Goal: Task Accomplishment & Management: Complete application form

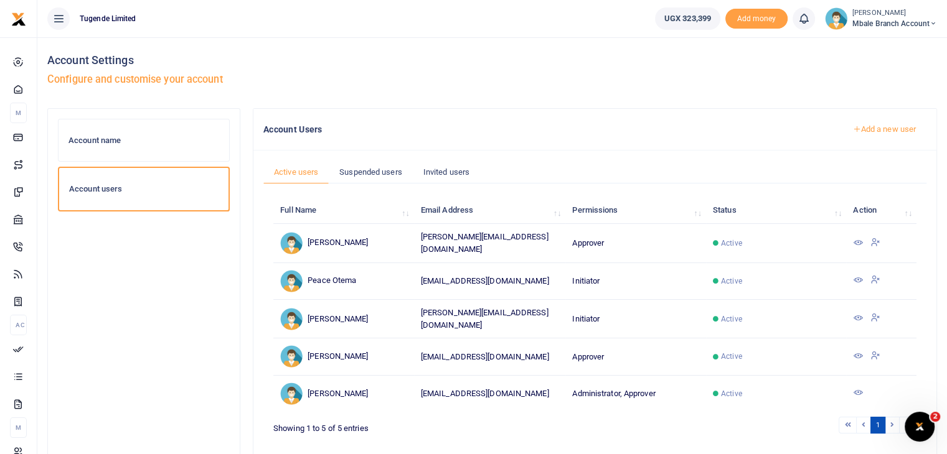
click at [871, 125] on link "Add a new user" at bounding box center [884, 129] width 85 height 21
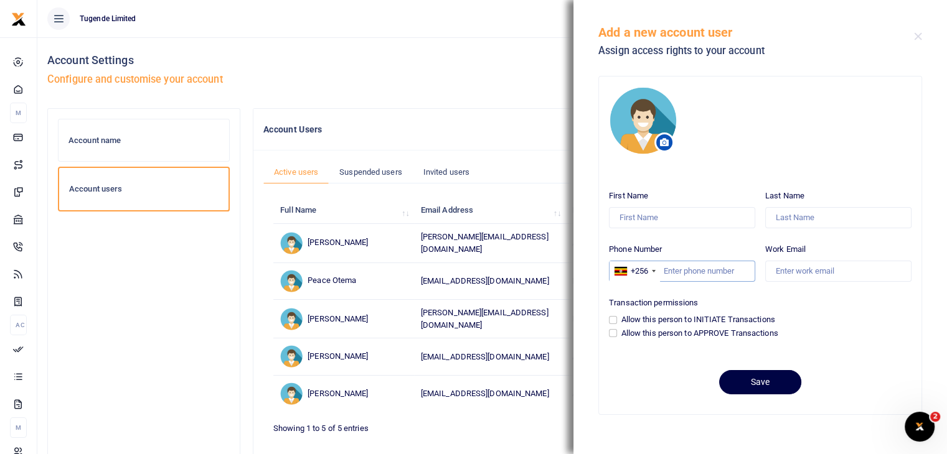
click at [661, 265] on input "Phone Number" at bounding box center [682, 271] width 146 height 21
paste input "783956450"
type input "783956450"
click at [787, 274] on input "Work Email" at bounding box center [838, 271] width 146 height 21
paste input "jimmy.musimbi@gotugende.com"
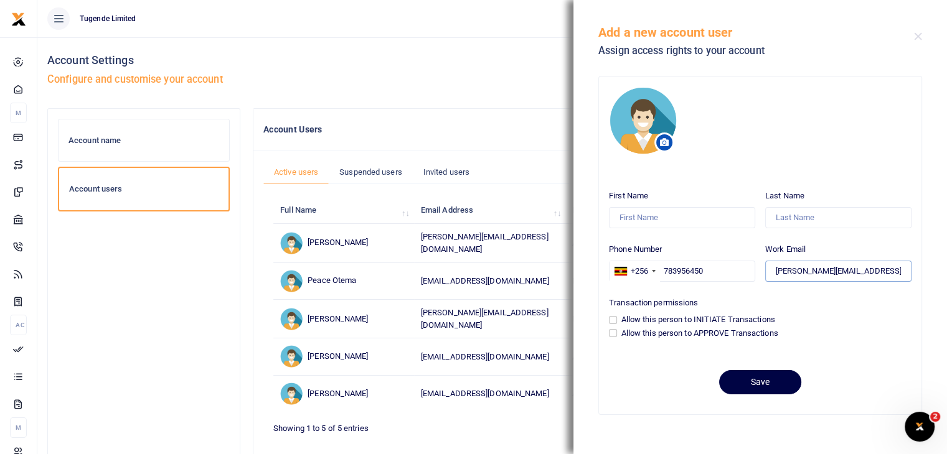
type input "jimmy.musimbi@gotugende.com"
click at [660, 217] on input "First Name" at bounding box center [682, 217] width 146 height 21
type input "John Jimmy"
click at [786, 222] on input "Last Name" at bounding box center [838, 217] width 146 height 21
type input "Musimbi"
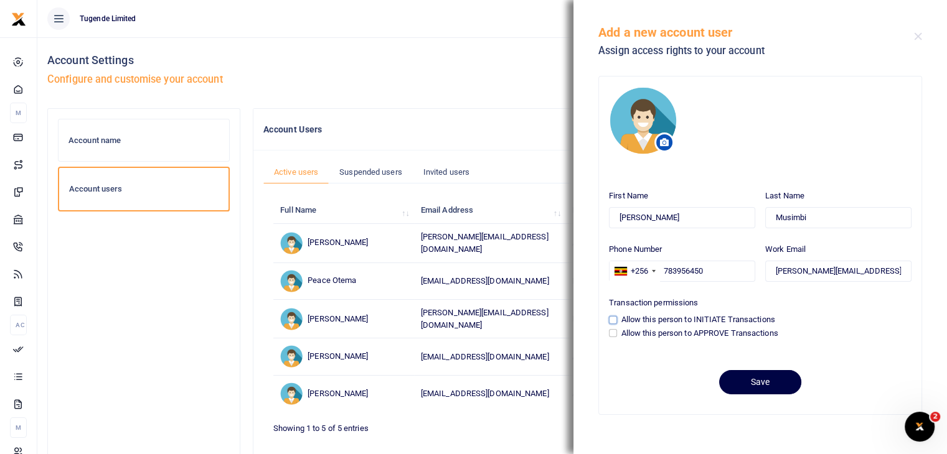
click at [611, 322] on input "Allow this person to INITIATE Transactions" at bounding box center [613, 320] width 8 height 8
checkbox input "true"
click at [754, 386] on button "Save" at bounding box center [760, 382] width 82 height 24
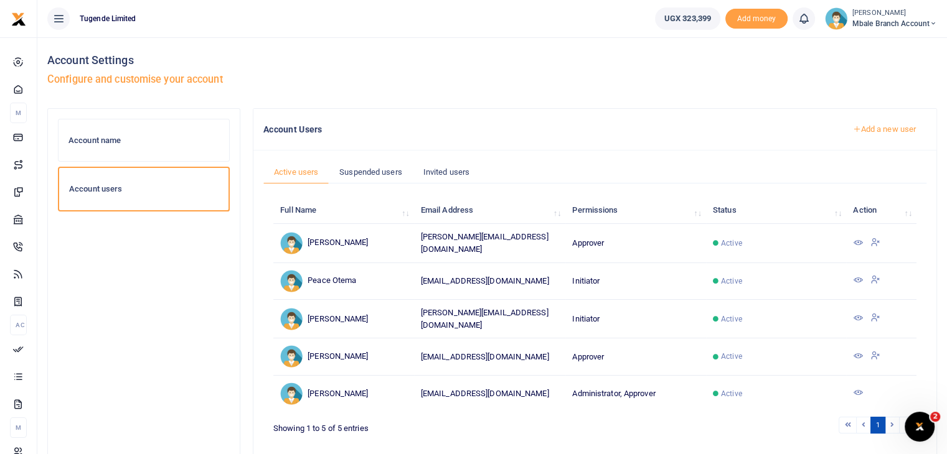
click at [841, 16] on img at bounding box center [836, 18] width 22 height 22
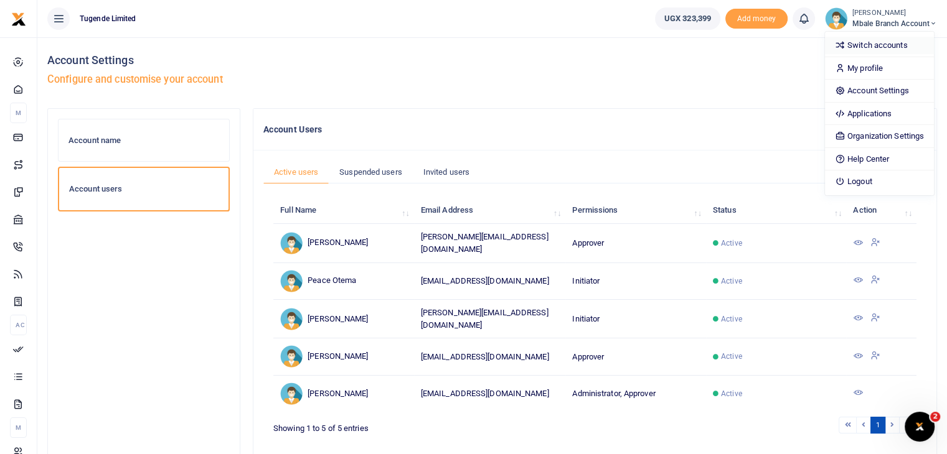
click at [857, 40] on link "Switch accounts" at bounding box center [879, 45] width 109 height 17
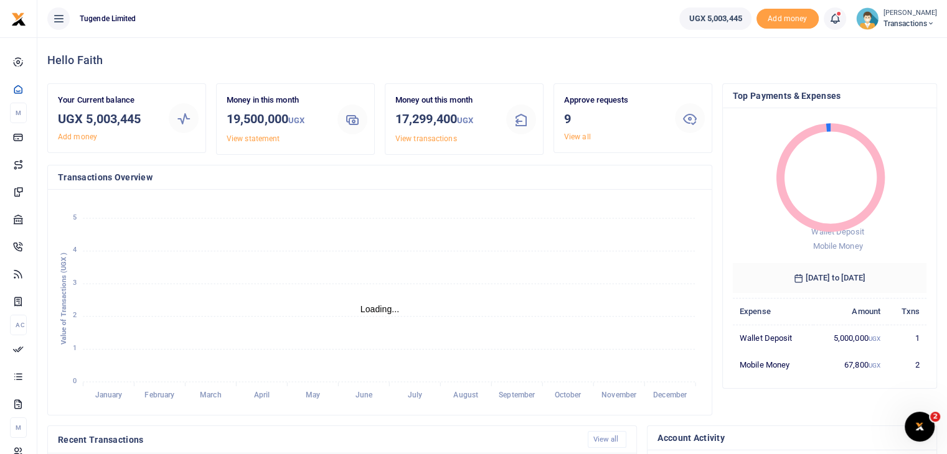
click at [871, 21] on img at bounding box center [867, 18] width 22 height 22
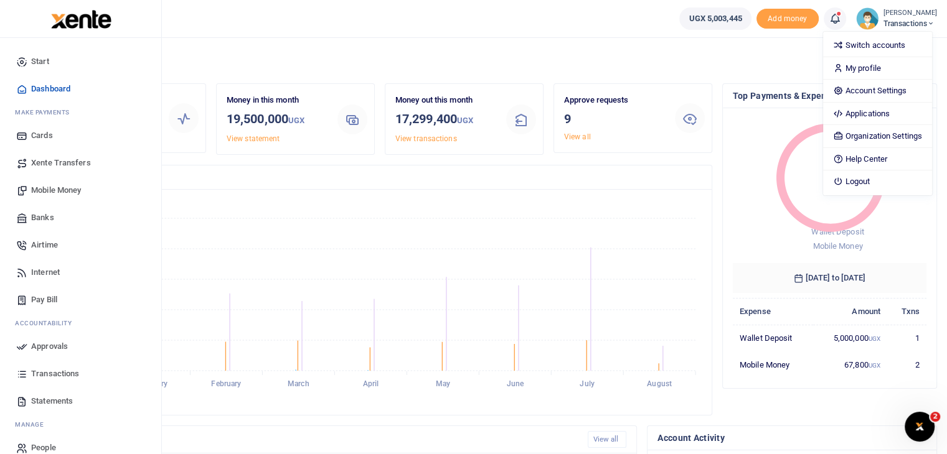
click at [57, 349] on span "Approvals" at bounding box center [49, 346] width 37 height 12
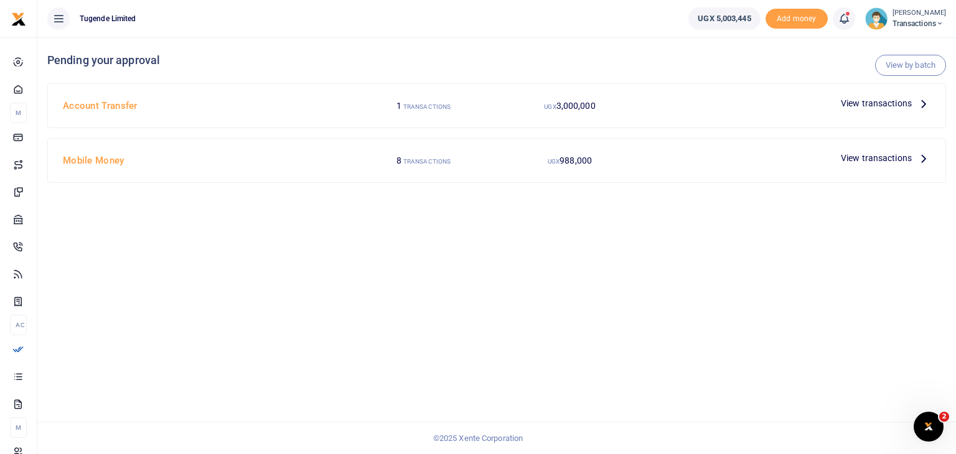
click at [855, 108] on span "View transactions" at bounding box center [876, 103] width 71 height 14
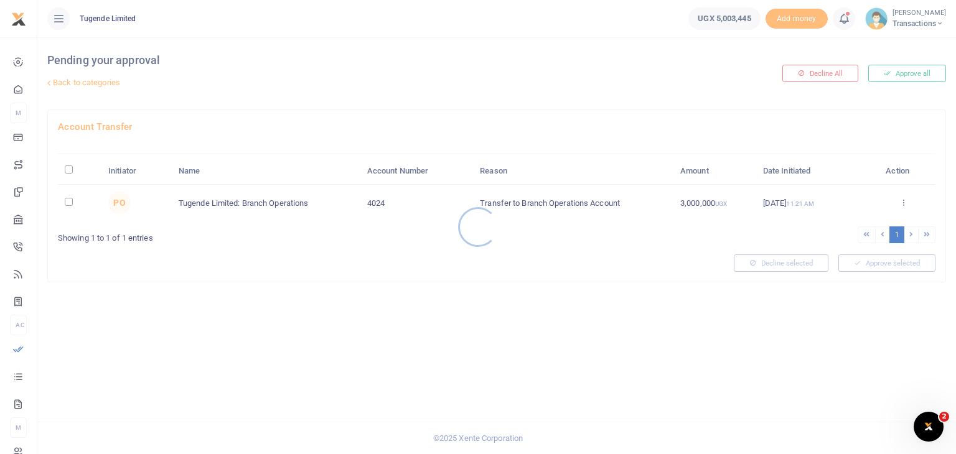
click at [67, 200] on div at bounding box center [478, 227] width 956 height 454
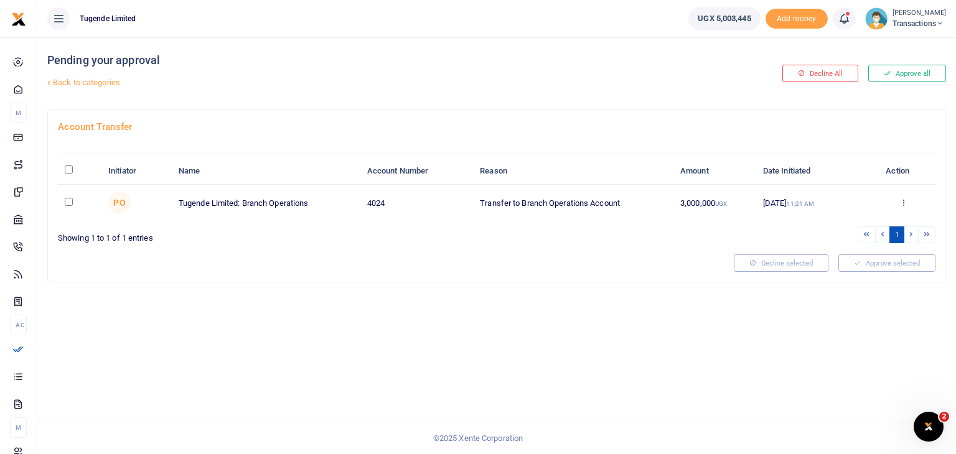
click at [69, 204] on input "checkbox" at bounding box center [69, 202] width 8 height 8
checkbox input "true"
click at [901, 205] on icon at bounding box center [903, 202] width 8 height 9
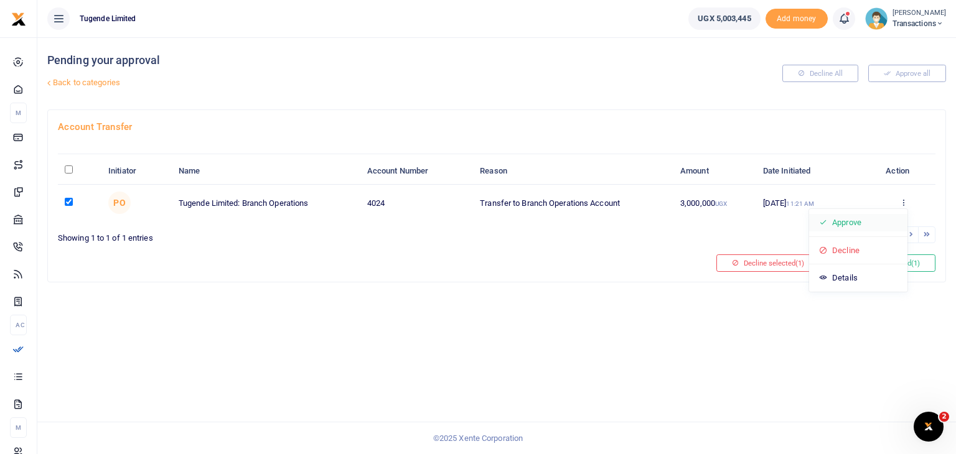
click at [851, 222] on link "Approve" at bounding box center [858, 222] width 98 height 17
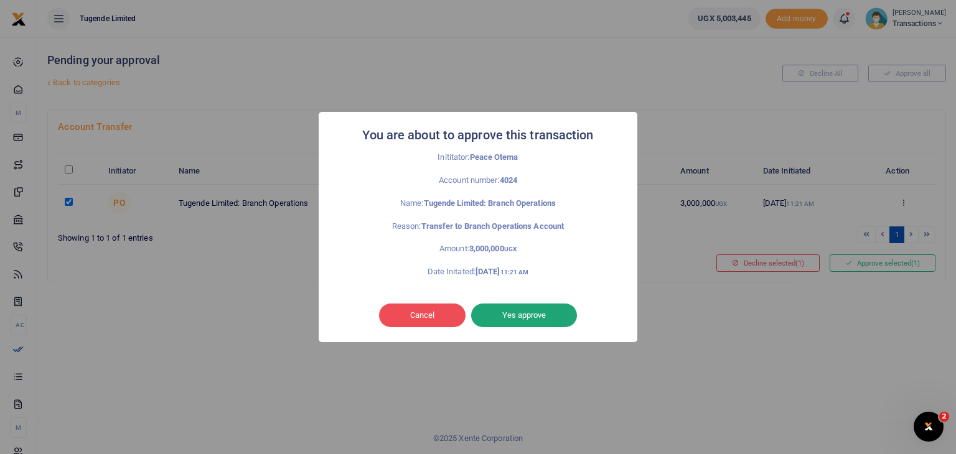
click at [520, 316] on button "Yes approve" at bounding box center [524, 316] width 106 height 24
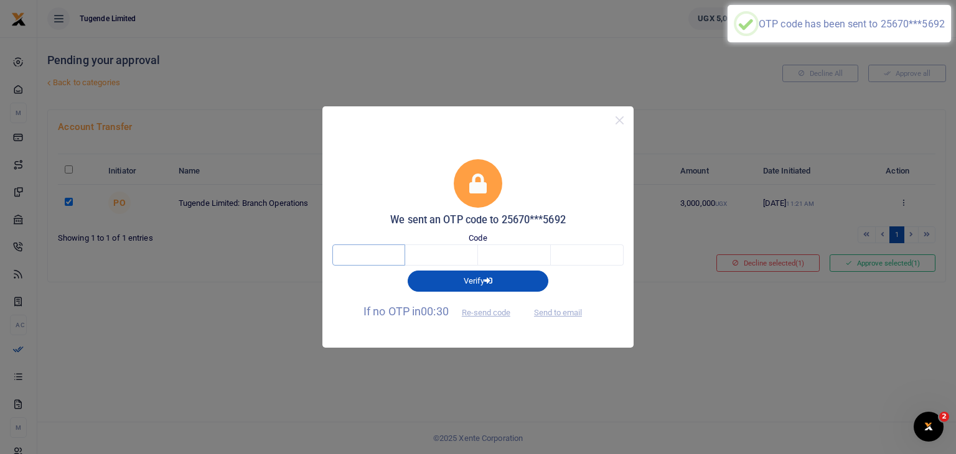
click at [357, 258] on input "text" at bounding box center [368, 255] width 73 height 21
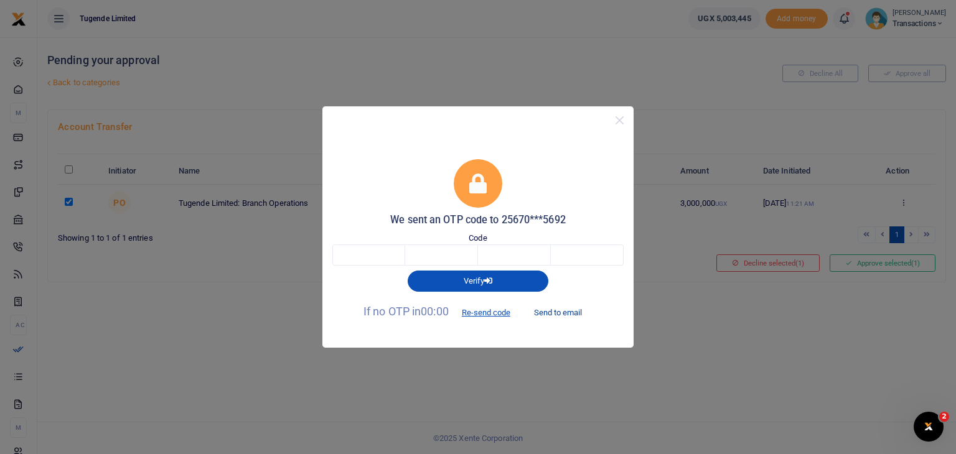
click at [562, 310] on button "Send to email" at bounding box center [557, 312] width 69 height 21
click at [380, 260] on input "text" at bounding box center [368, 255] width 73 height 21
type input "6"
type input "7"
type input "3"
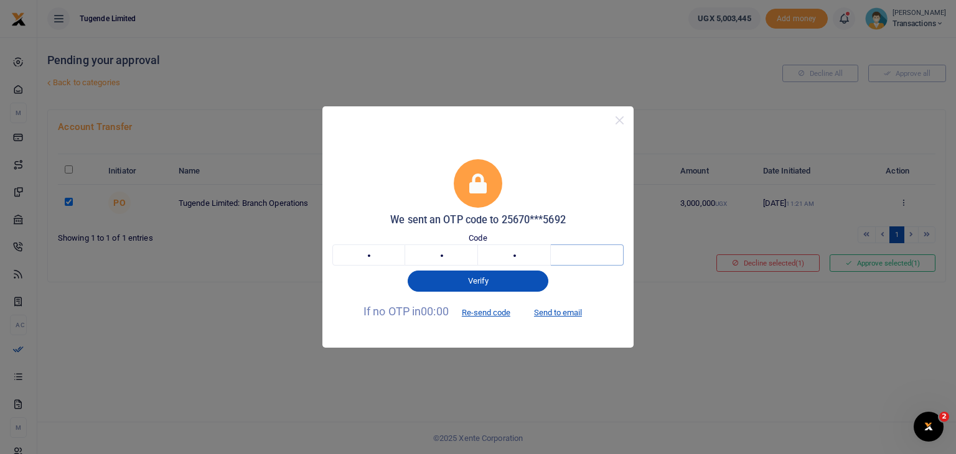
type input "8"
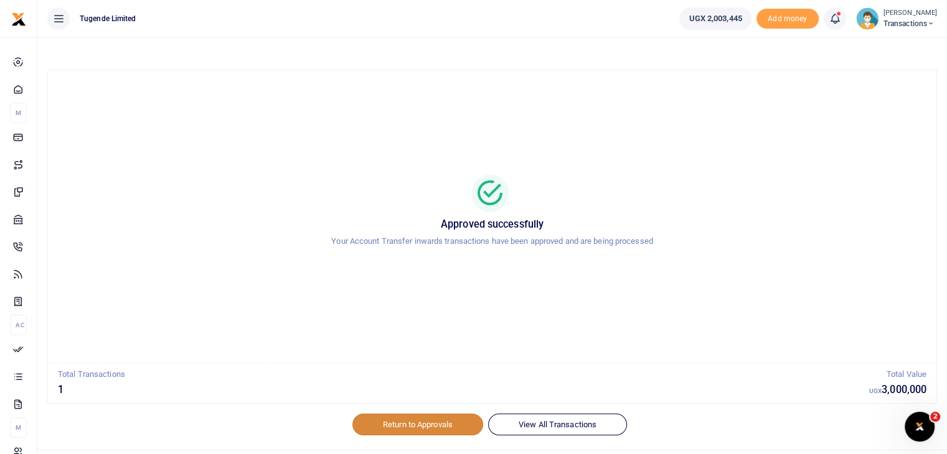
click at [427, 432] on link "Return to Approvals" at bounding box center [417, 424] width 131 height 21
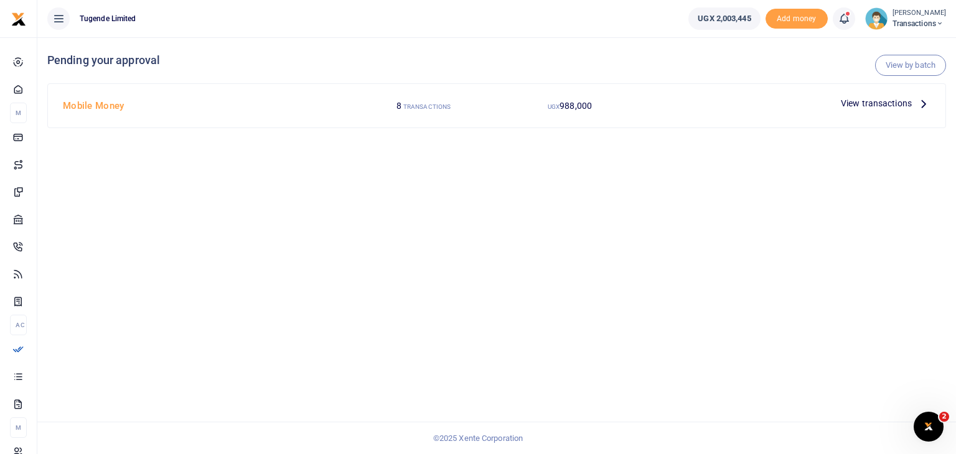
click at [861, 106] on span "View transactions" at bounding box center [876, 103] width 71 height 14
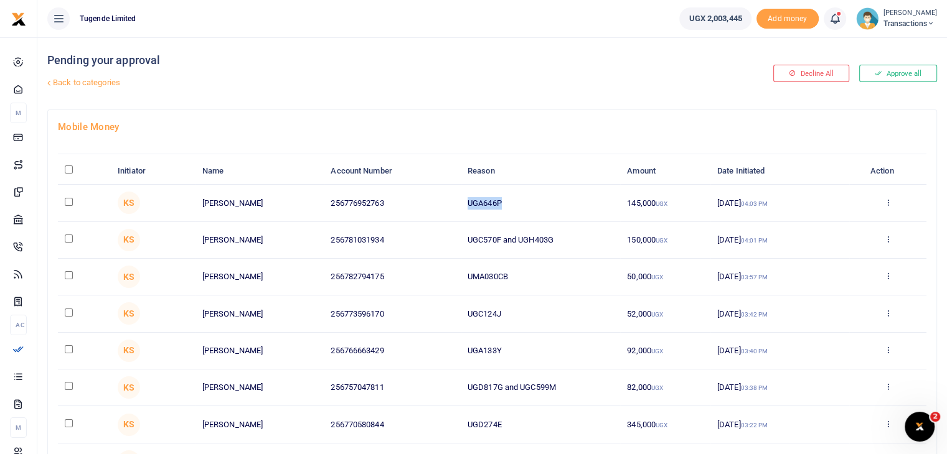
drag, startPoint x: 469, startPoint y: 202, endPoint x: 534, endPoint y: 199, distance: 64.8
click at [534, 199] on td "UGA646P" at bounding box center [540, 203] width 159 height 37
copy td "UGA646P"
click at [70, 200] on input "checkbox" at bounding box center [69, 202] width 8 height 8
checkbox input "true"
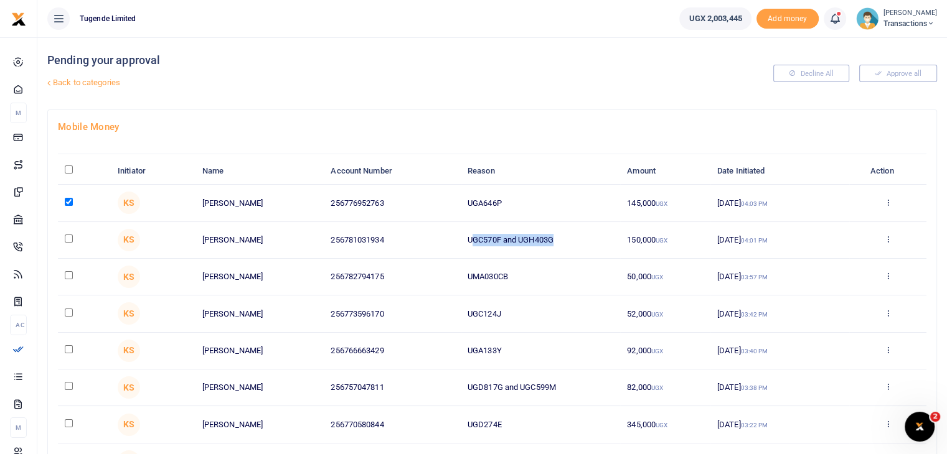
drag, startPoint x: 470, startPoint y: 242, endPoint x: 591, endPoint y: 236, distance: 120.9
click at [591, 236] on td "UGC570F and UGH403G" at bounding box center [540, 240] width 159 height 37
drag, startPoint x: 463, startPoint y: 238, endPoint x: 578, endPoint y: 237, distance: 115.2
click at [578, 237] on td "UGC570F and UGH403G" at bounding box center [540, 240] width 159 height 37
copy td "UGC570F and UGH403G"
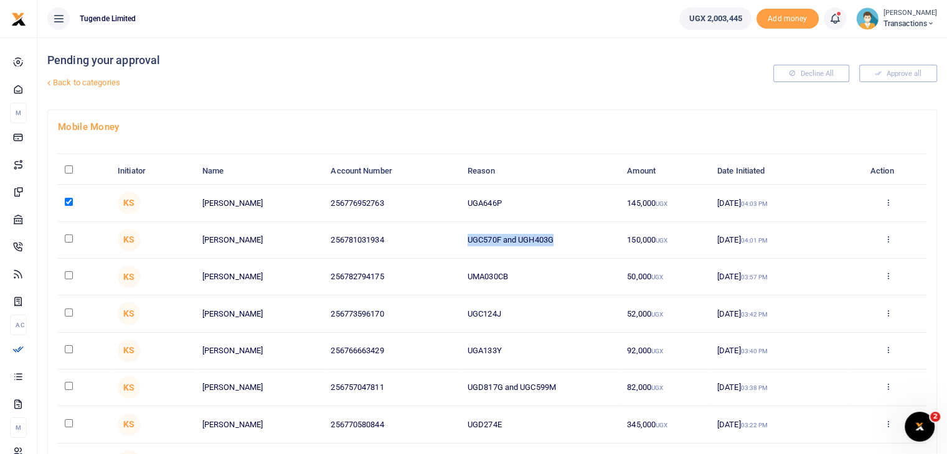
click at [69, 238] on input "checkbox" at bounding box center [69, 239] width 8 height 8
checkbox input "true"
drag, startPoint x: 466, startPoint y: 278, endPoint x: 565, endPoint y: 276, distance: 99.6
click at [565, 276] on td "UMA030CB" at bounding box center [540, 277] width 159 height 37
copy td "UMA030CB"
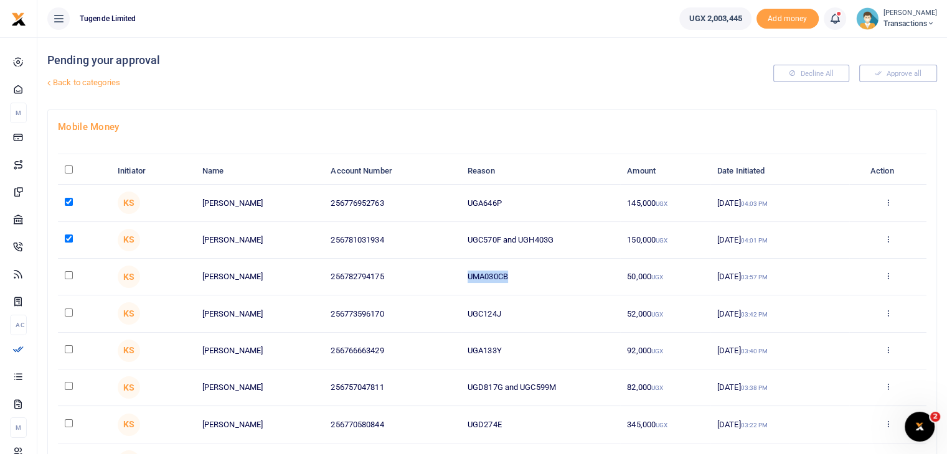
click at [65, 274] on input "checkbox" at bounding box center [69, 275] width 8 height 8
checkbox input "true"
drag, startPoint x: 466, startPoint y: 312, endPoint x: 553, endPoint y: 312, distance: 86.5
click at [553, 312] on td "UGC124J" at bounding box center [540, 314] width 159 height 37
copy td "UGC124J"
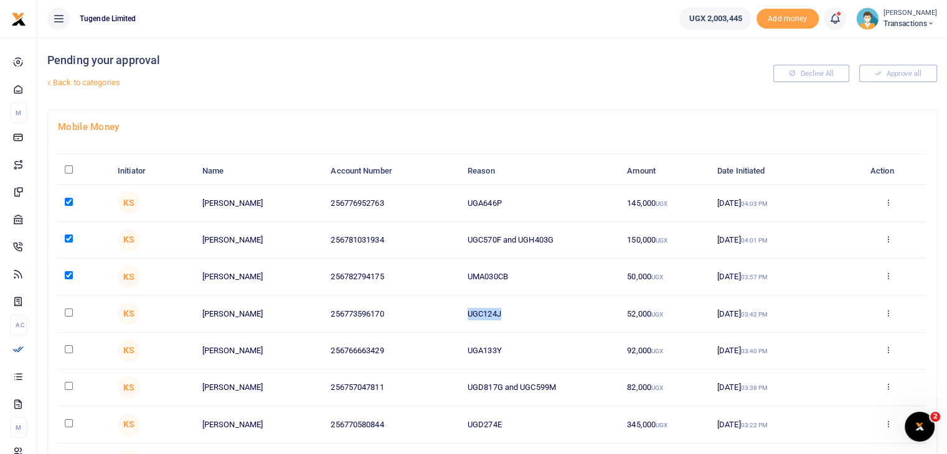
click at [67, 309] on input "checkbox" at bounding box center [69, 313] width 8 height 8
checkbox input "true"
drag, startPoint x: 468, startPoint y: 348, endPoint x: 532, endPoint y: 347, distance: 63.5
click at [532, 347] on td "UGA133Y" at bounding box center [540, 351] width 159 height 37
copy td "UGA133Y"
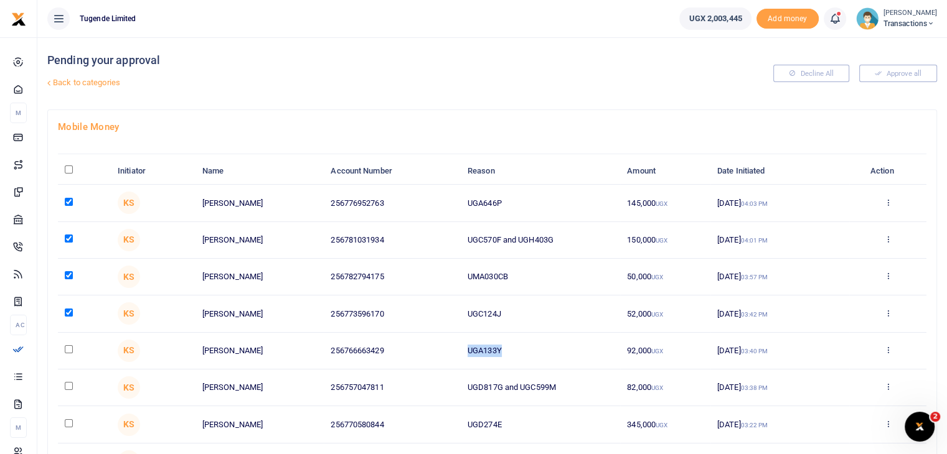
click at [67, 349] on input "checkbox" at bounding box center [69, 349] width 8 height 8
checkbox input "true"
drag, startPoint x: 467, startPoint y: 390, endPoint x: 642, endPoint y: 382, distance: 174.5
click at [642, 382] on tr "KS Blair Niwamanya 256757047811 UGD817G and UGC599M 82,000 UGX 11 Aug 2025 03:3…" at bounding box center [492, 388] width 868 height 37
click at [540, 384] on td "UGD817G and UGC599M" at bounding box center [540, 388] width 159 height 37
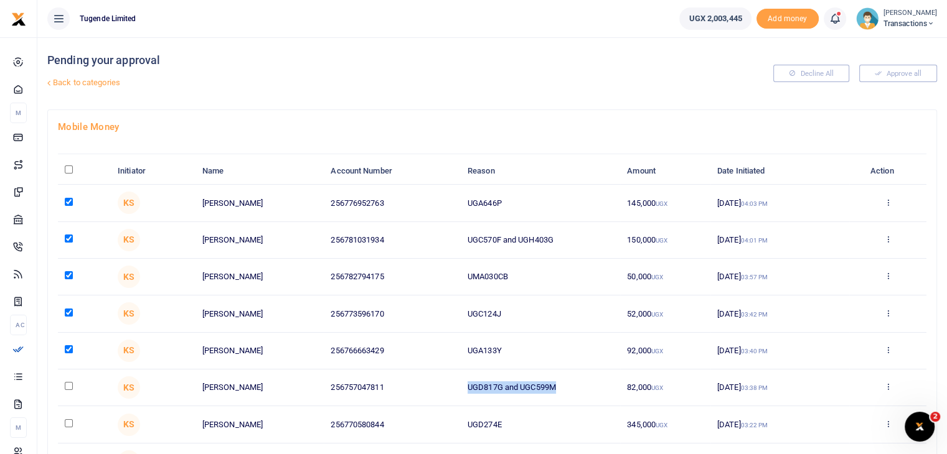
drag, startPoint x: 467, startPoint y: 384, endPoint x: 567, endPoint y: 387, distance: 100.2
click at [567, 387] on td "UGD817G and UGC599M" at bounding box center [540, 388] width 159 height 37
copy td "UGD817G and UGC599M"
click at [68, 387] on input "checkbox" at bounding box center [69, 386] width 8 height 8
checkbox input "true"
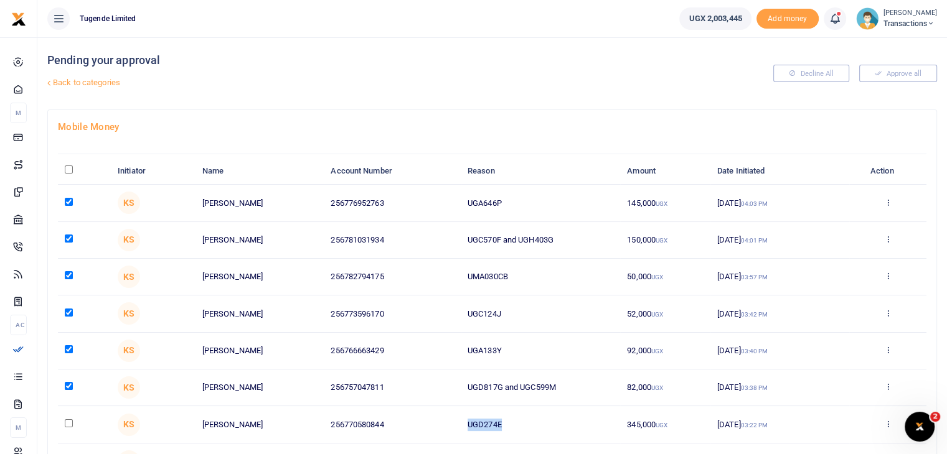
drag, startPoint x: 468, startPoint y: 424, endPoint x: 541, endPoint y: 422, distance: 72.8
click at [541, 422] on td "UGD274E" at bounding box center [540, 424] width 159 height 37
copy td "UGD274E"
click at [67, 424] on input "checkbox" at bounding box center [69, 424] width 8 height 8
checkbox input "true"
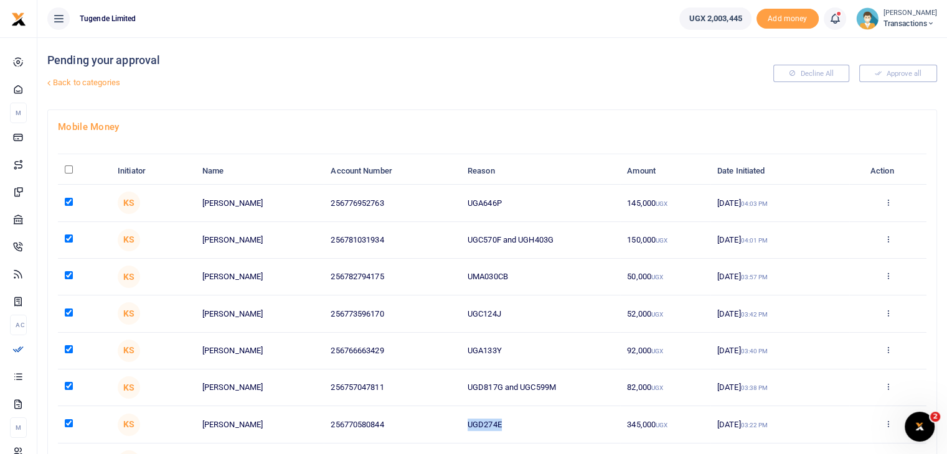
scroll to position [127, 0]
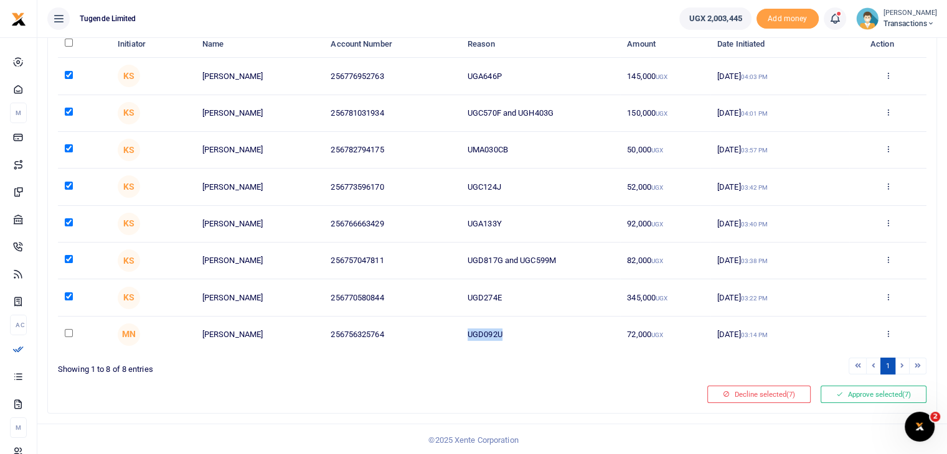
drag, startPoint x: 467, startPoint y: 333, endPoint x: 513, endPoint y: 334, distance: 46.1
click at [513, 334] on td "UGD092U" at bounding box center [540, 335] width 159 height 36
copy td "UGD092U"
click at [71, 335] on input "checkbox" at bounding box center [69, 333] width 8 height 8
checkbox input "true"
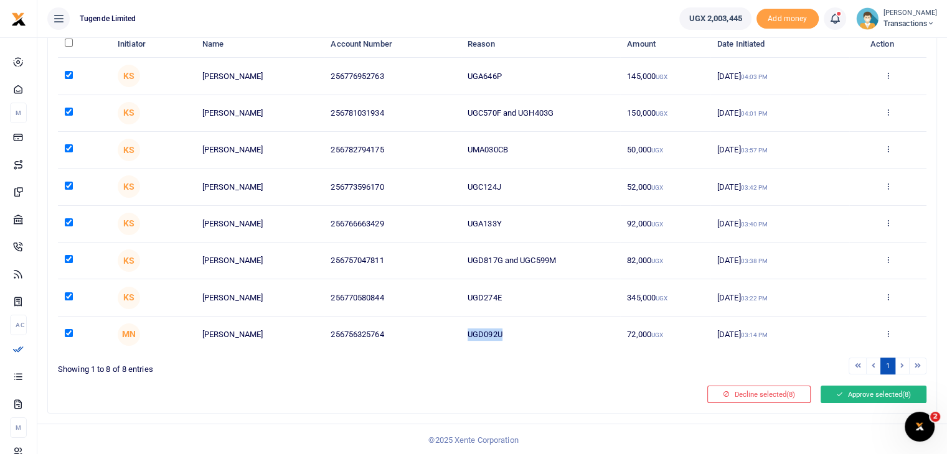
click at [865, 399] on button "Approve selected (8)" at bounding box center [873, 394] width 106 height 17
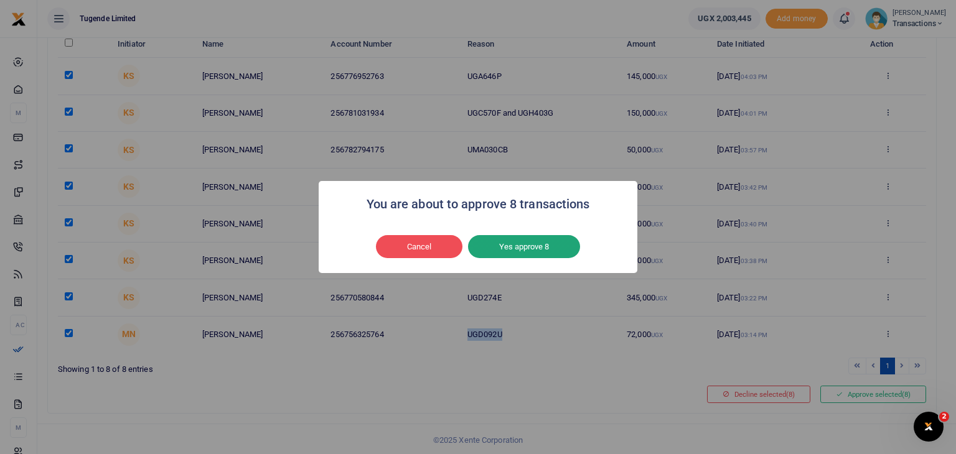
click at [558, 244] on button "Yes approve 8" at bounding box center [524, 247] width 112 height 24
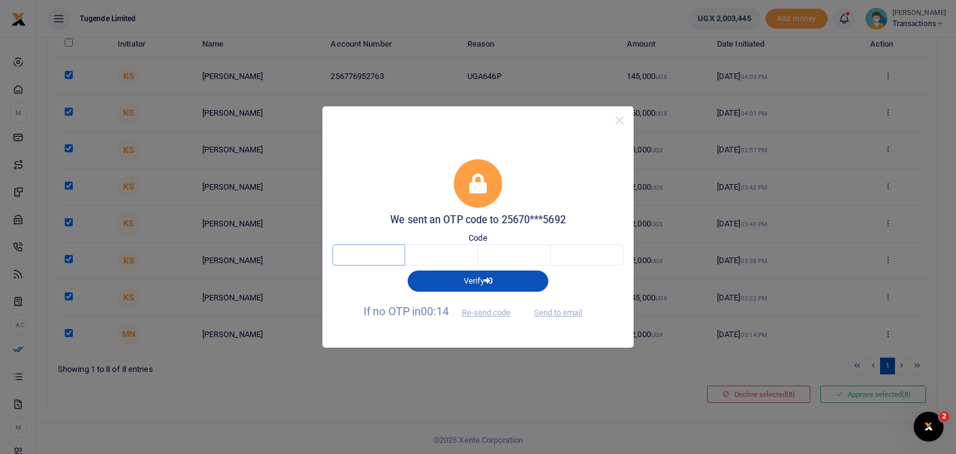
click at [380, 262] on input "text" at bounding box center [368, 255] width 73 height 21
type input "5"
type input "6"
type input "7"
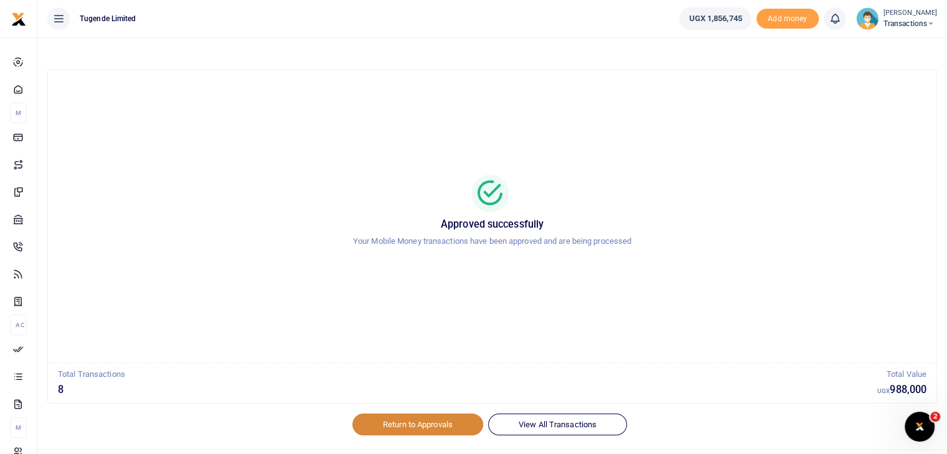
click at [408, 422] on link "Return to Approvals" at bounding box center [417, 424] width 131 height 21
